Goal: Task Accomplishment & Management: Manage account settings

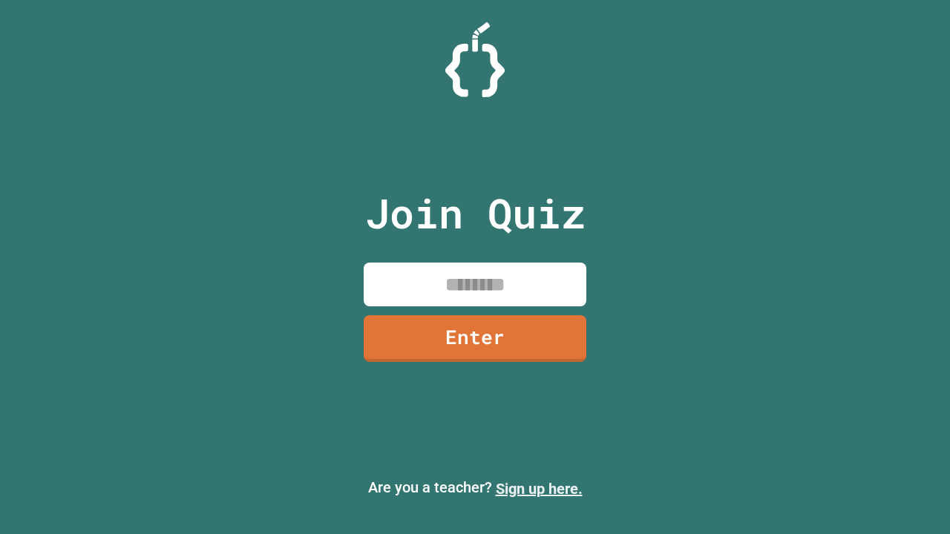
click at [539, 489] on link "Sign up here." at bounding box center [539, 489] width 87 height 18
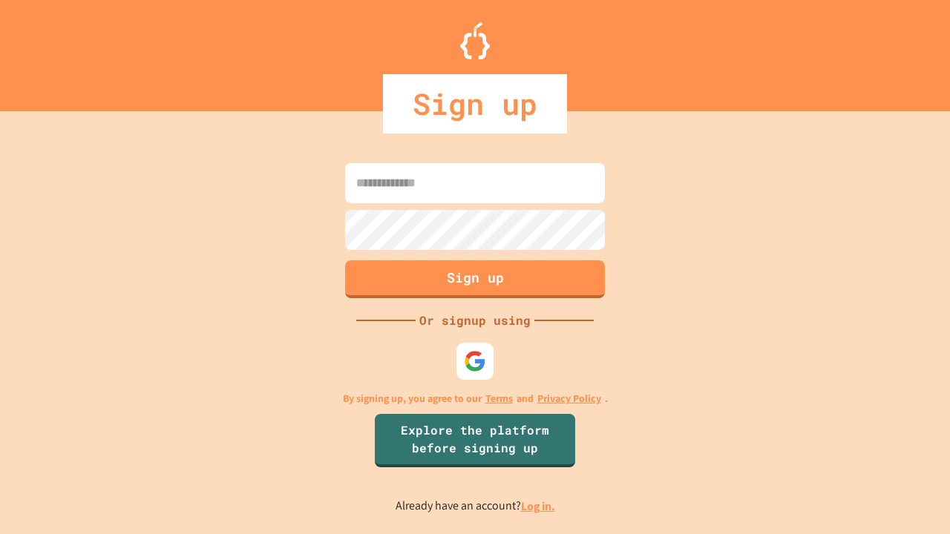
click at [539, 506] on link "Log in." at bounding box center [538, 507] width 34 height 16
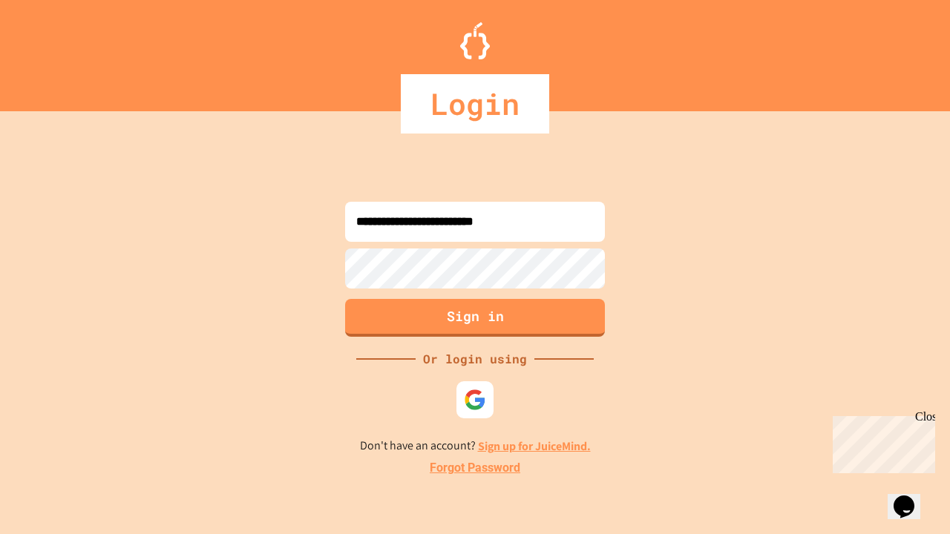
type input "**********"
